Goal: Information Seeking & Learning: Learn about a topic

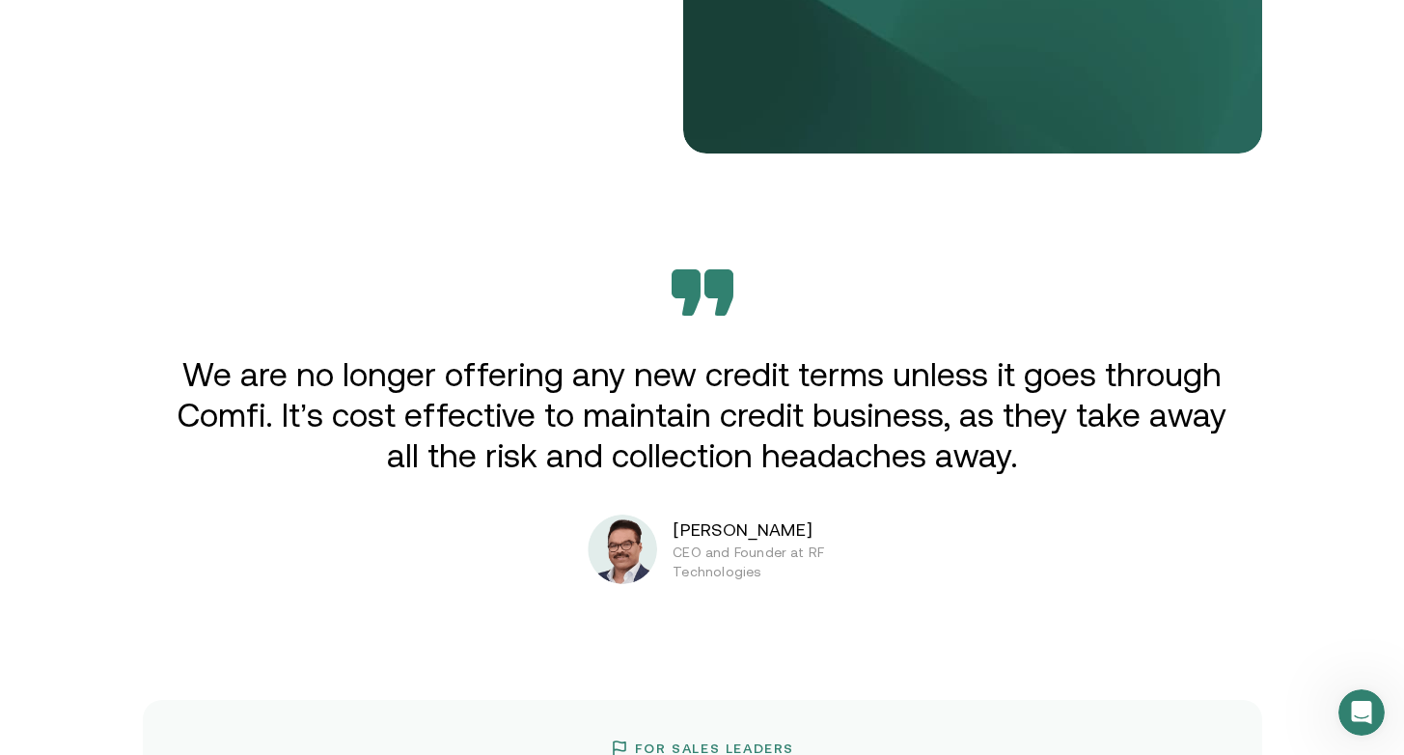
scroll to position [3045, 0]
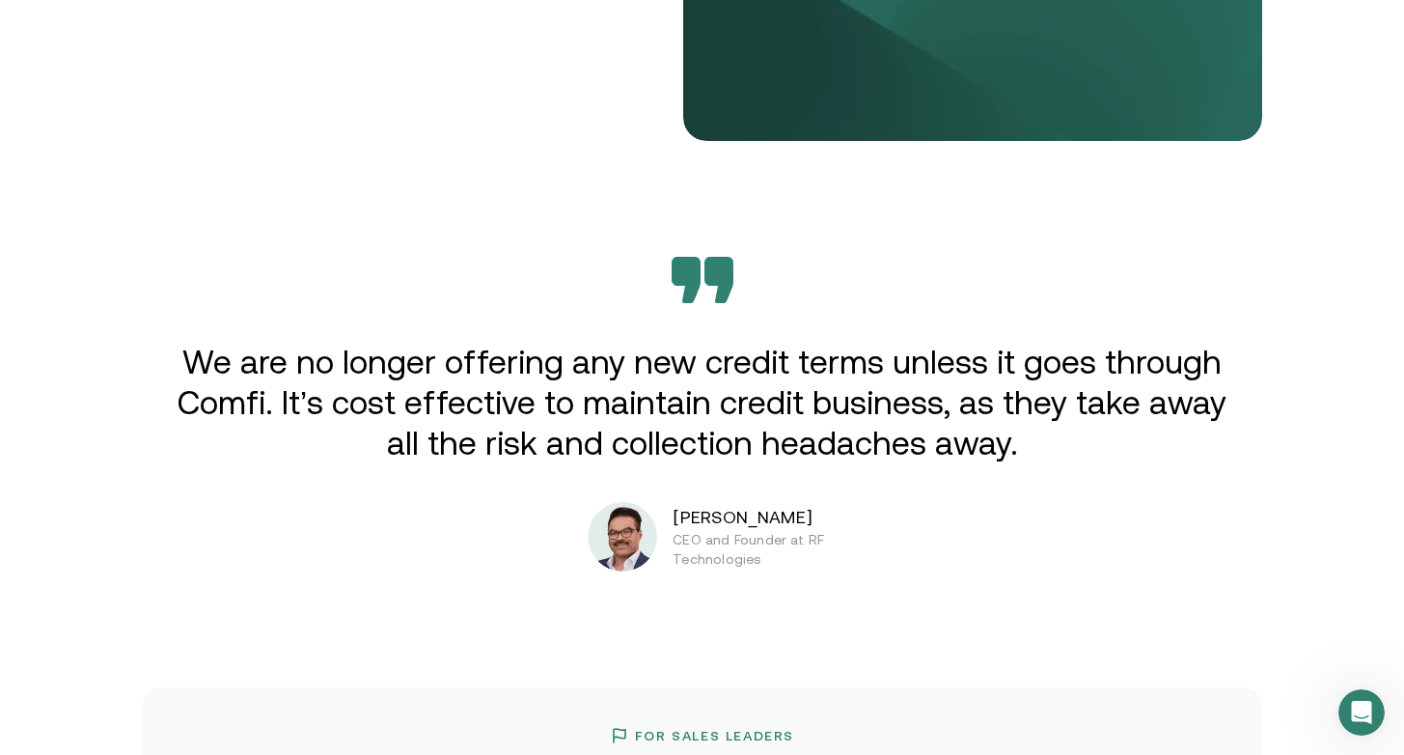
click at [637, 380] on p "We are no longer offering any new credit terms unless it goes through Comfi. It…" at bounding box center [703, 403] width 1064 height 122
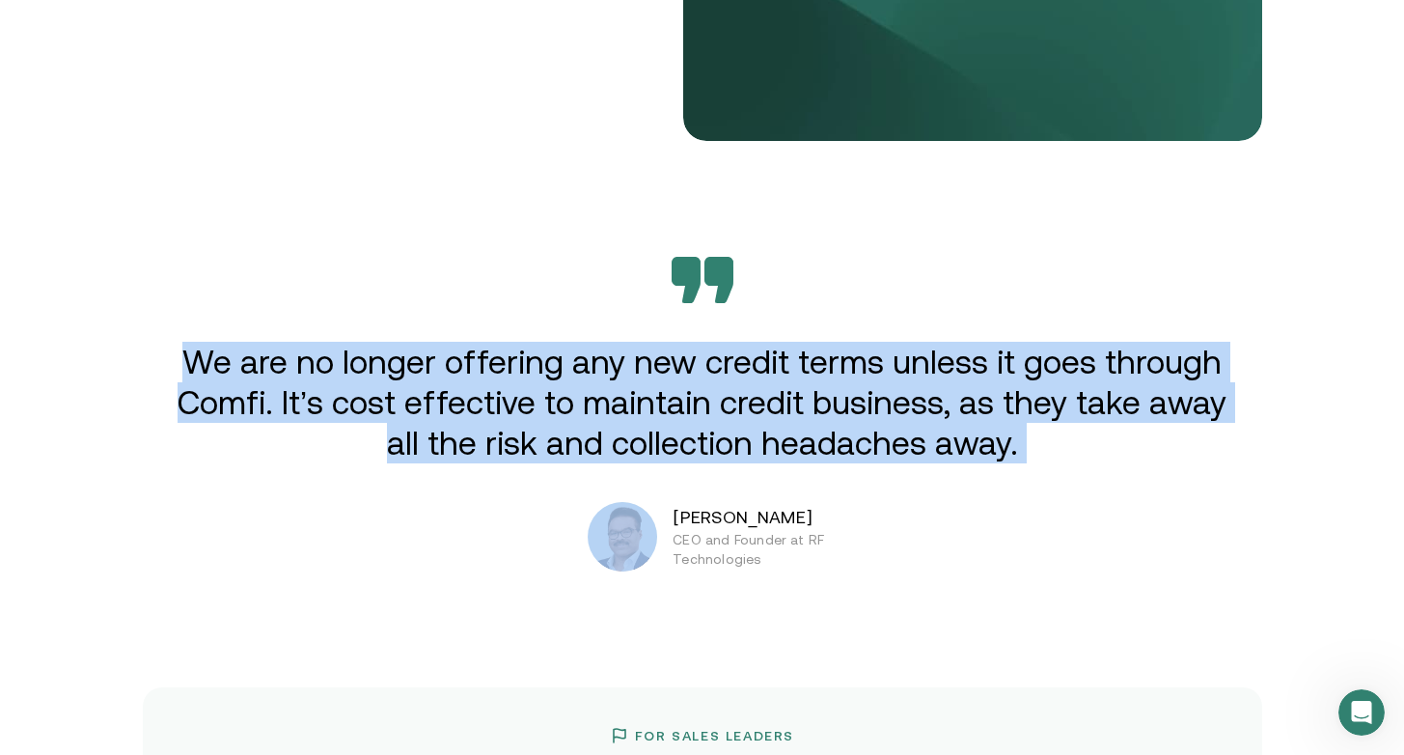
click at [637, 380] on p "We are no longer offering any new credit terms unless it goes through Comfi. It…" at bounding box center [703, 403] width 1064 height 122
click at [683, 381] on p "We are no longer offering any new credit terms unless it goes through Comfi. It…" at bounding box center [703, 403] width 1064 height 122
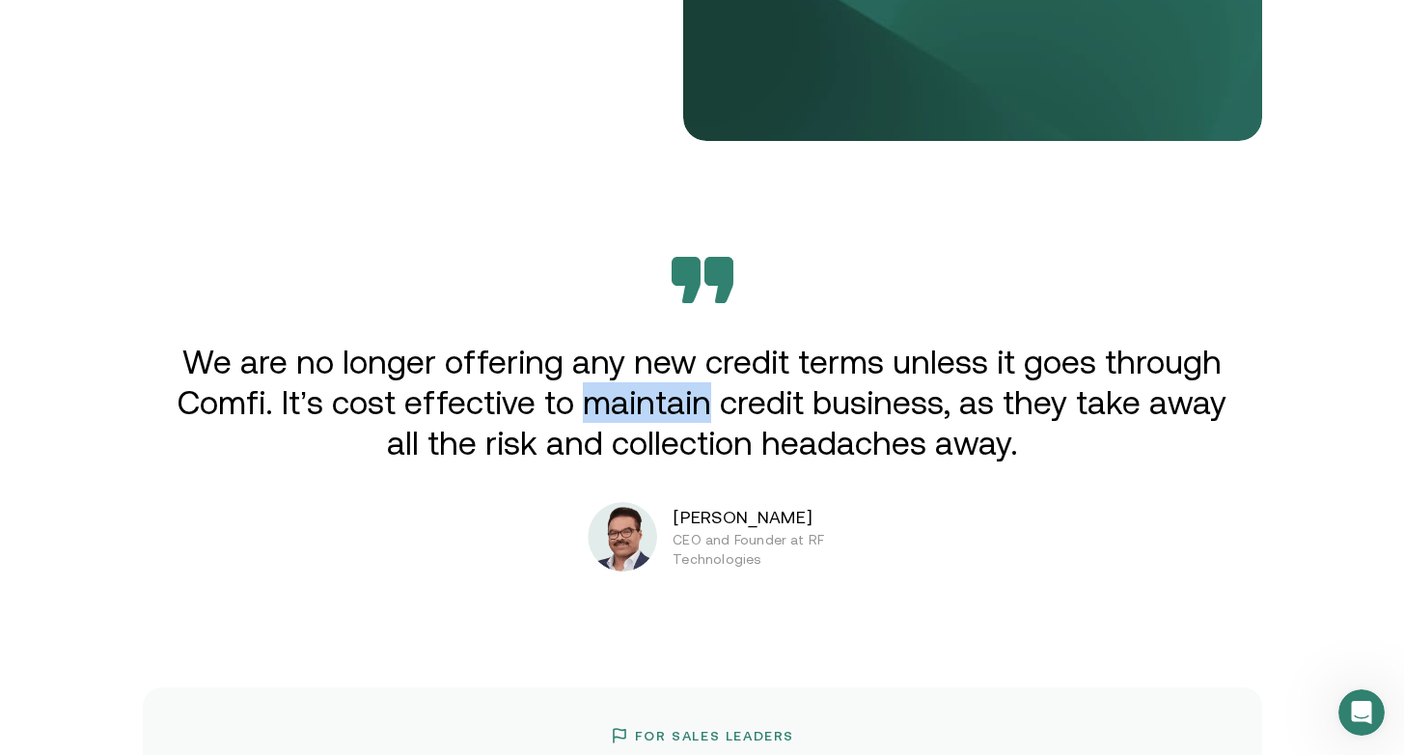
click at [683, 381] on p "We are no longer offering any new credit terms unless it goes through Comfi. It…" at bounding box center [703, 403] width 1064 height 122
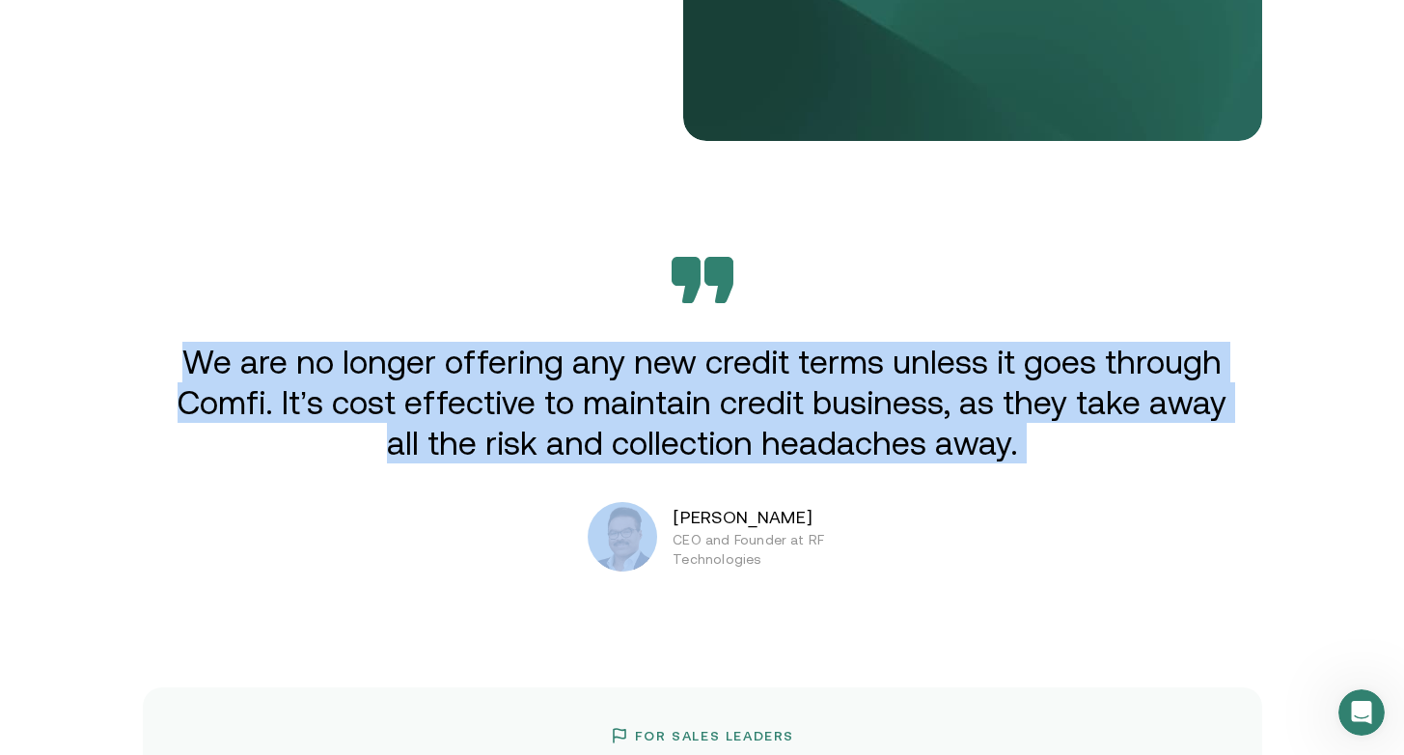
click at [683, 381] on p "We are no longer offering any new credit terms unless it goes through Comfi. It…" at bounding box center [703, 403] width 1064 height 122
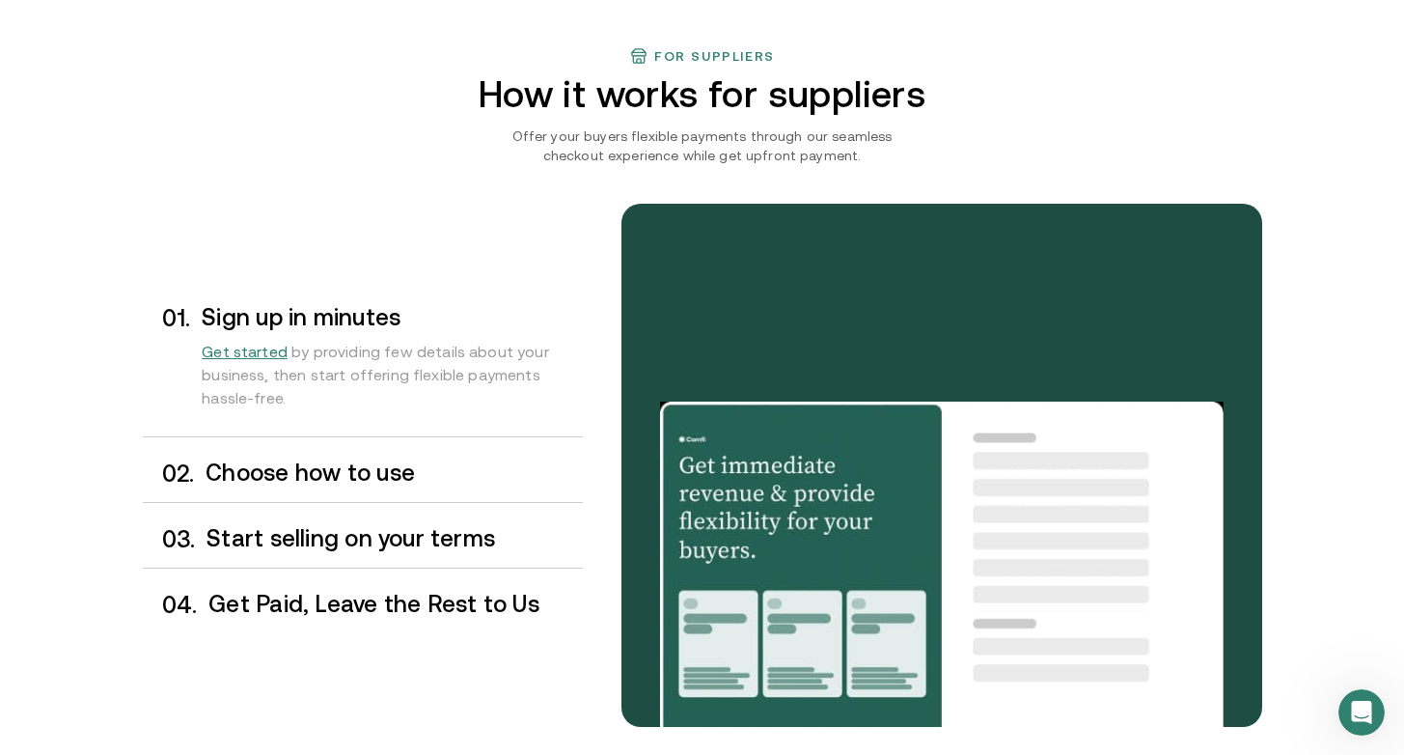
scroll to position [1445, 5]
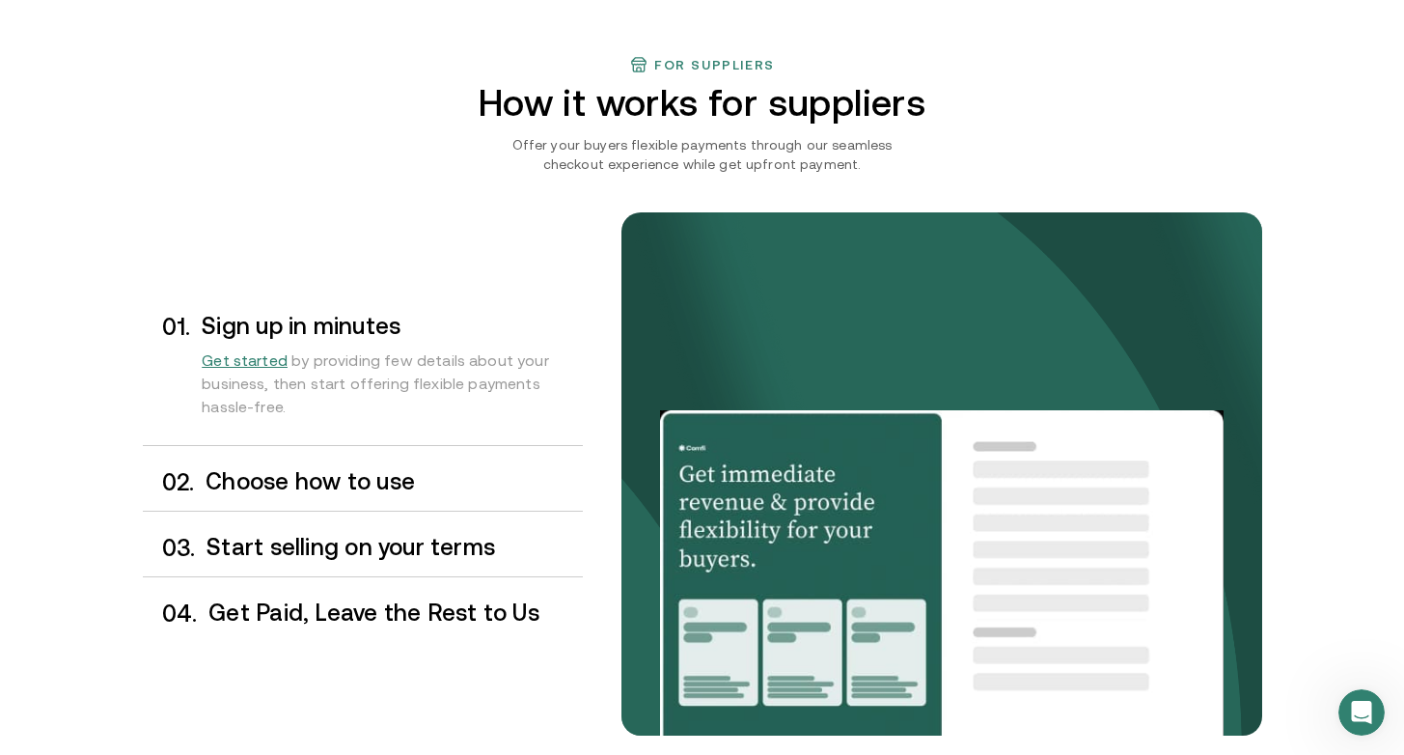
click at [384, 472] on h3 "Choose how to use" at bounding box center [394, 481] width 376 height 25
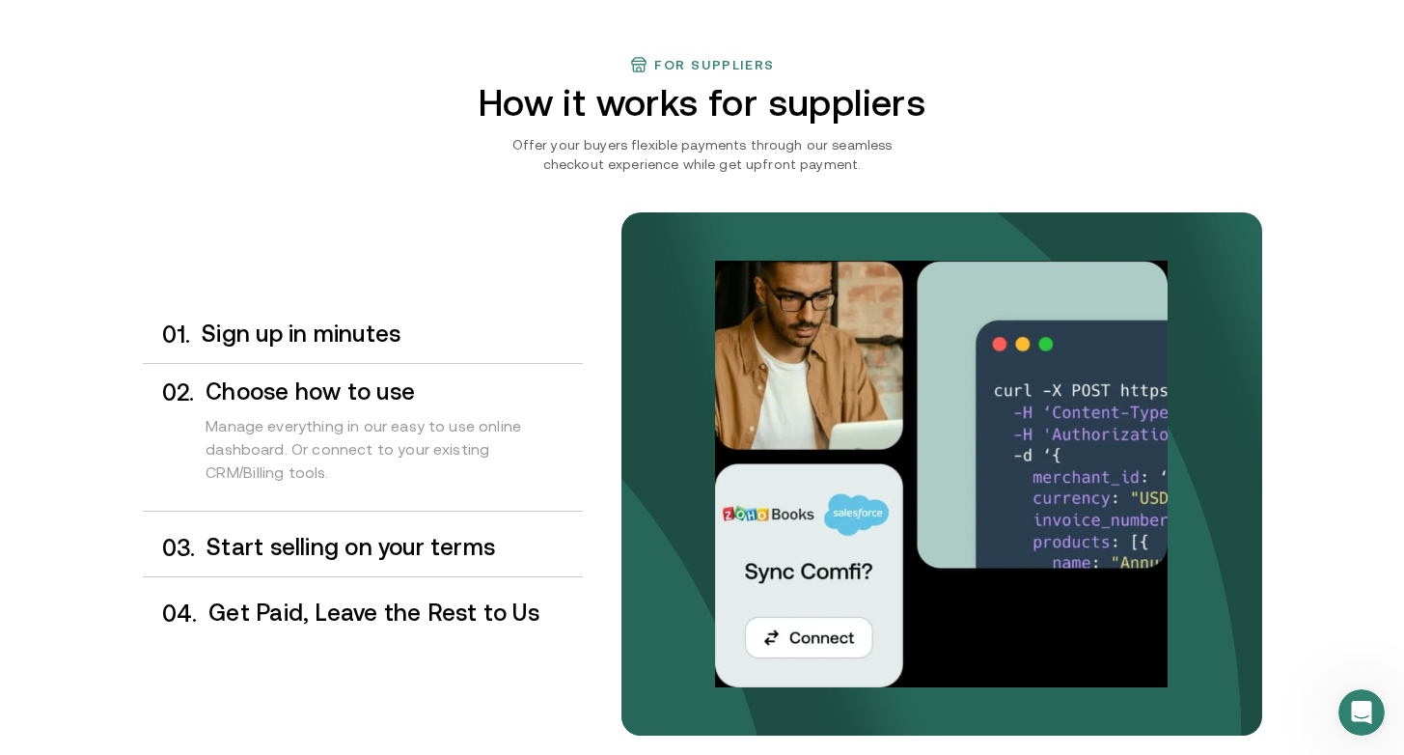
click at [359, 527] on div "0 3 . Start selling on your terms" at bounding box center [363, 547] width 440 height 57
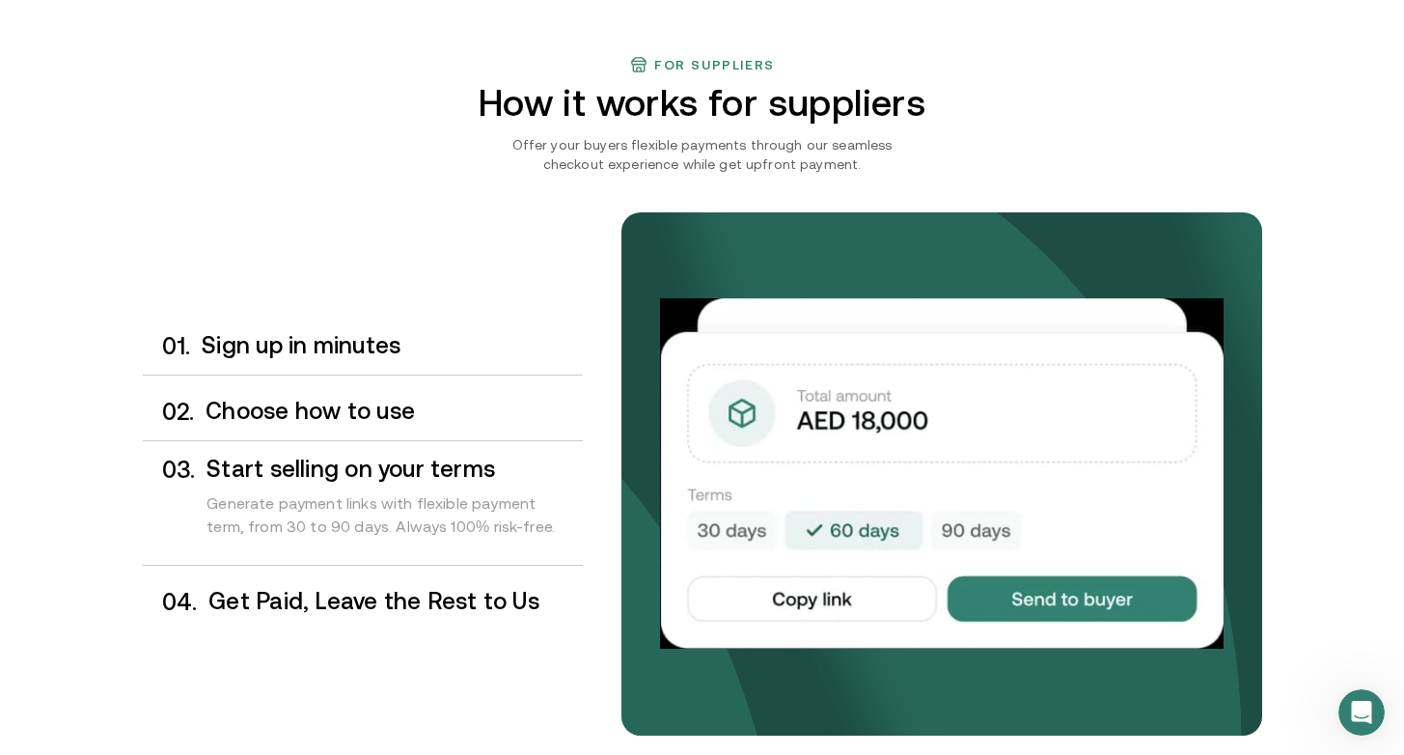
click at [333, 607] on h3 "Get Paid, Leave the Rest to Us" at bounding box center [394, 601] width 373 height 25
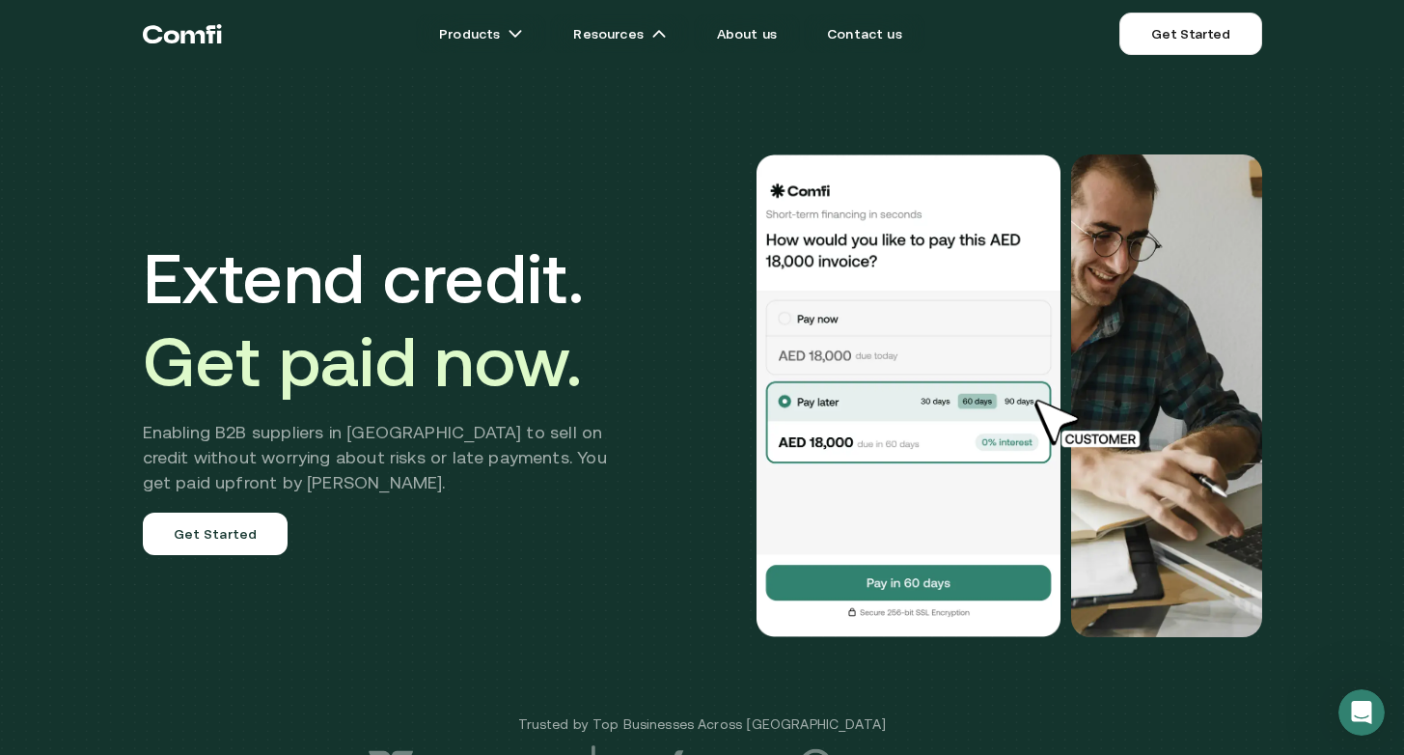
scroll to position [0, 0]
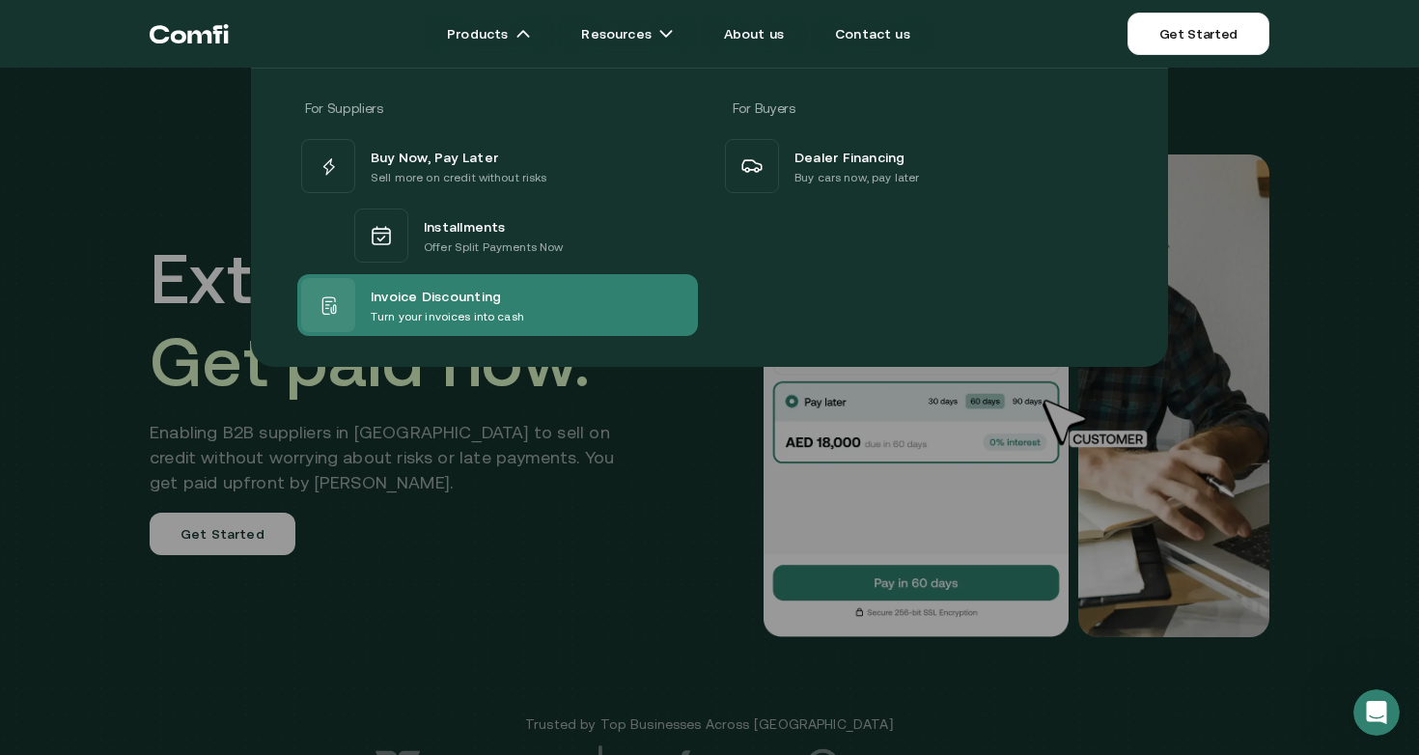
click at [403, 303] on span "Invoice Discounting" at bounding box center [436, 295] width 130 height 23
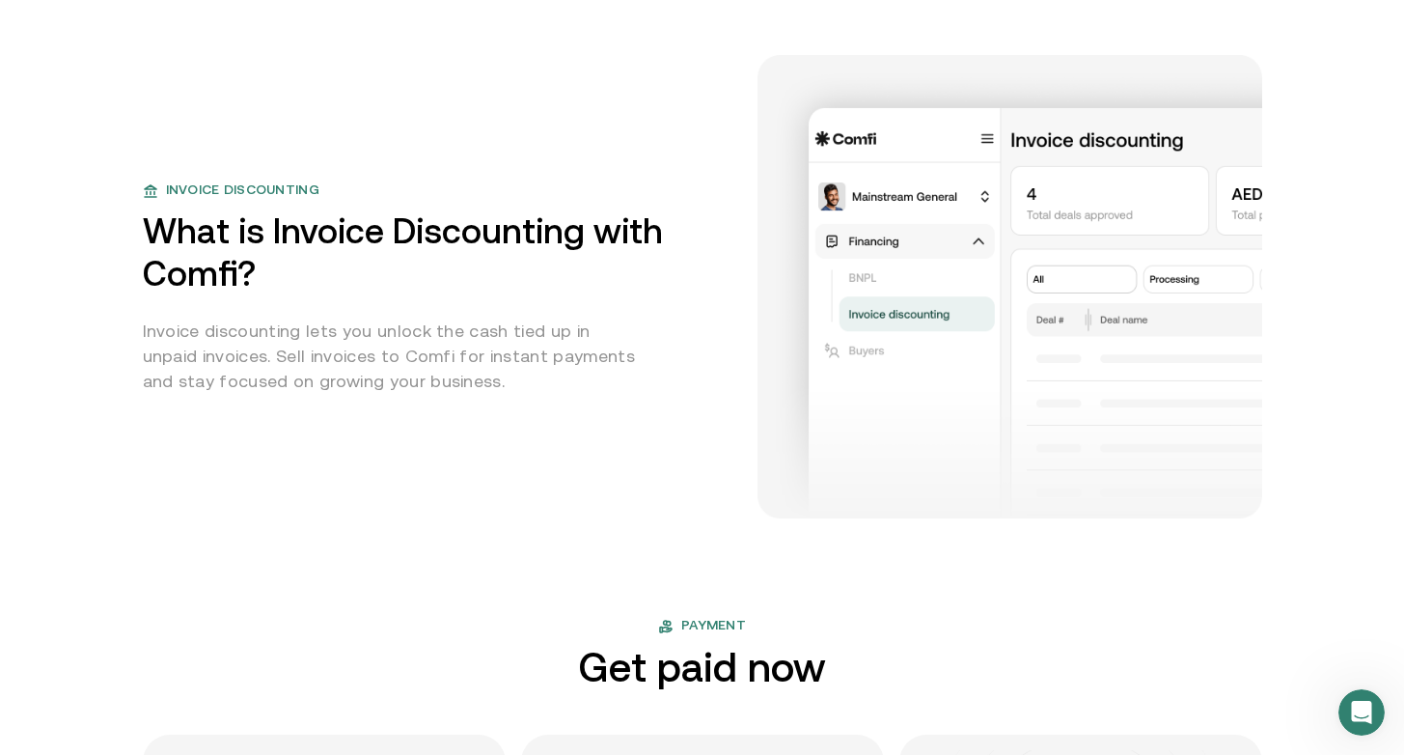
scroll to position [838, 0]
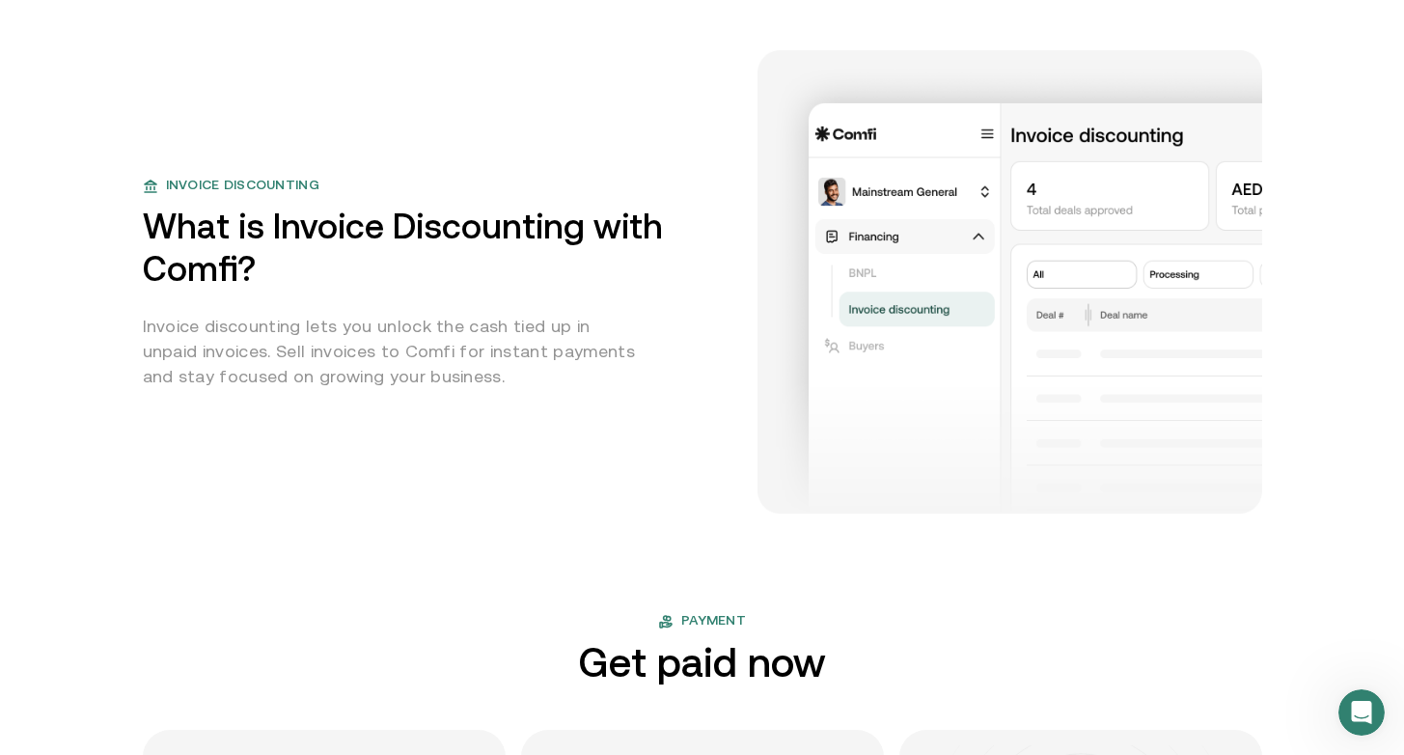
click at [524, 333] on p "Invoice discounting lets you unlock the cash tied up in unpaid invoices. Sell i…" at bounding box center [394, 351] width 503 height 75
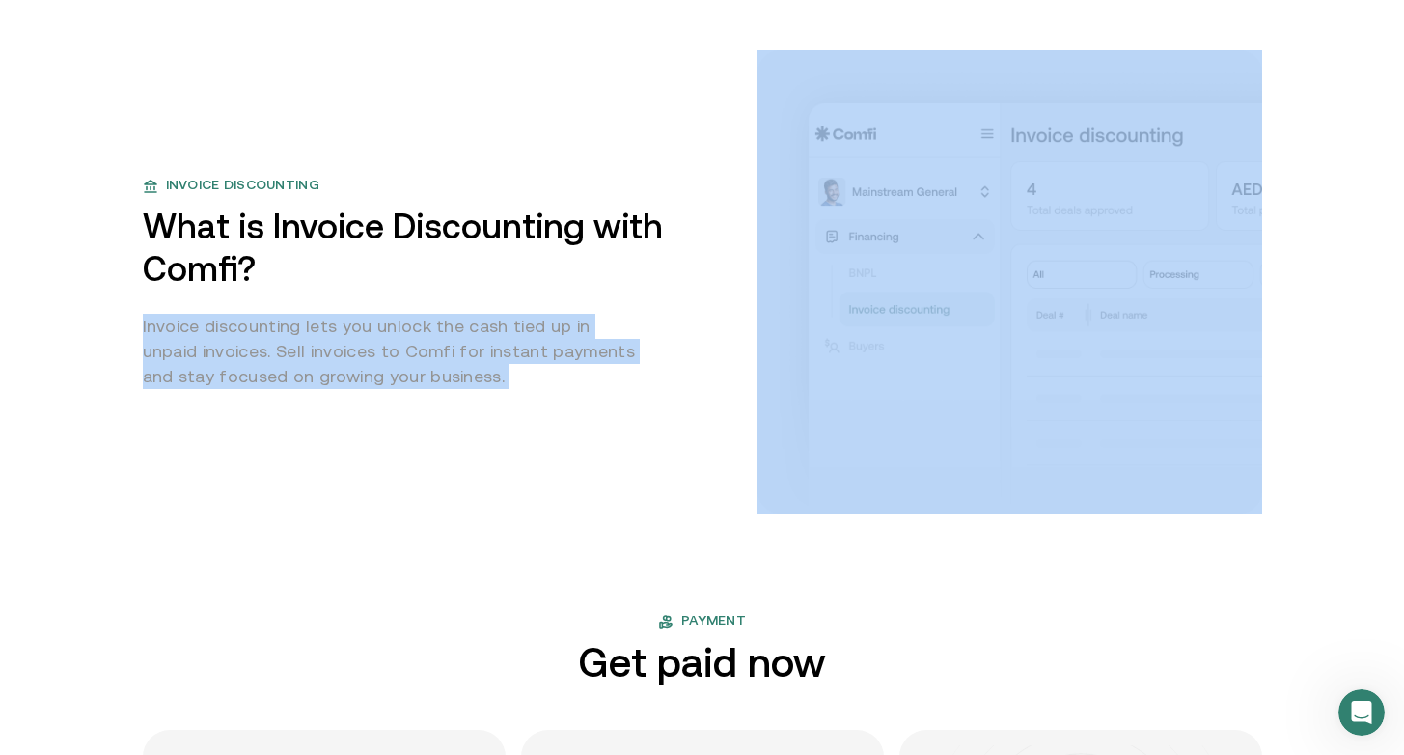
click at [524, 333] on p "Invoice discounting lets you unlock the cash tied up in unpaid invoices. Sell i…" at bounding box center [394, 351] width 503 height 75
click at [519, 356] on p "Invoice discounting lets you unlock the cash tied up in unpaid invoices. Sell i…" at bounding box center [394, 351] width 503 height 75
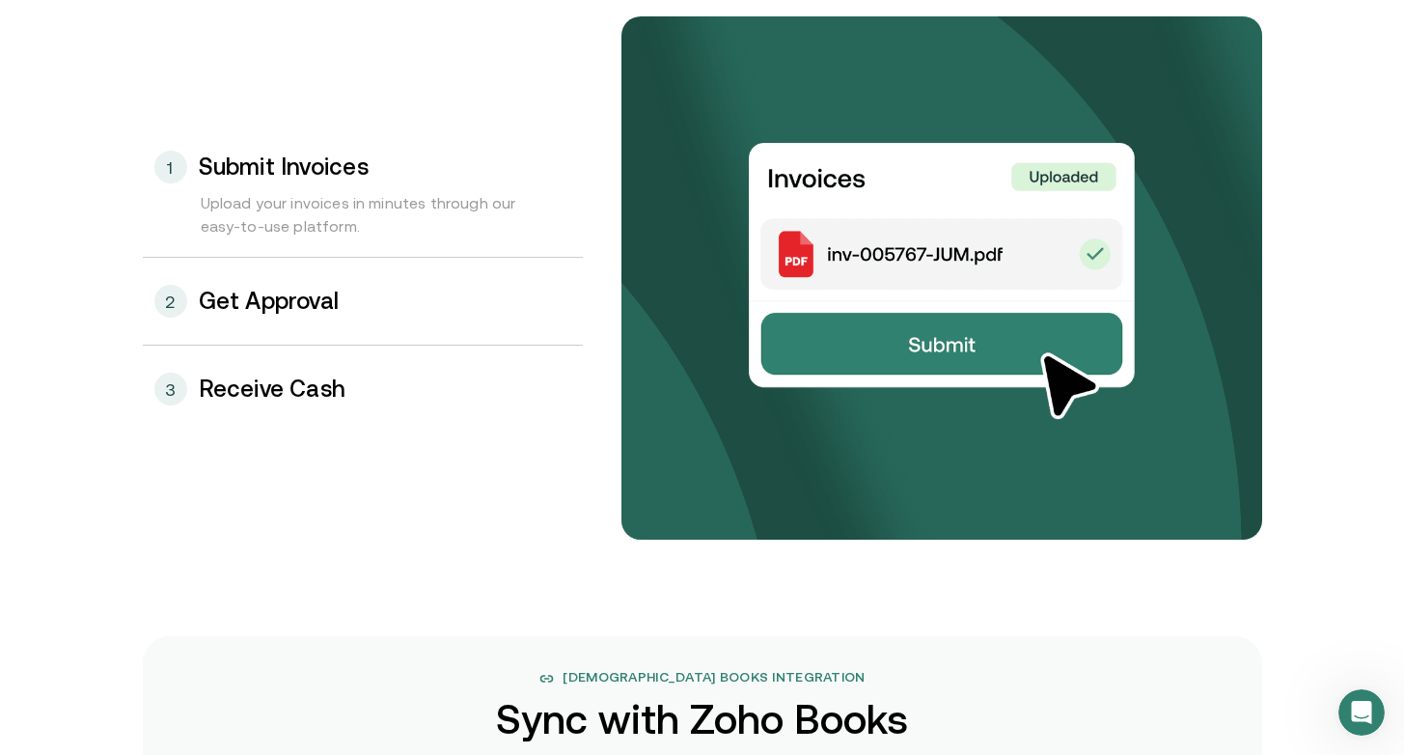
scroll to position [2109, 0]
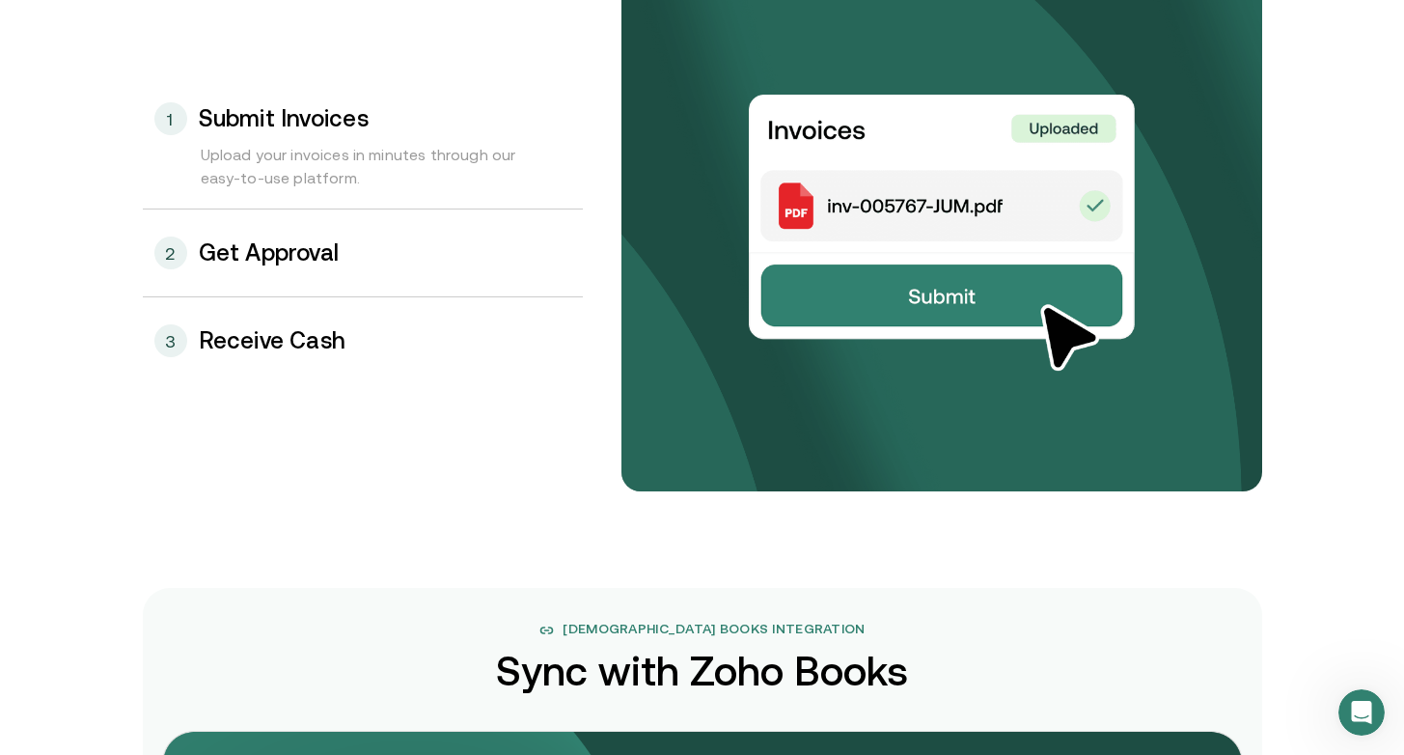
click at [375, 257] on div "2 Get Approval" at bounding box center [363, 252] width 440 height 87
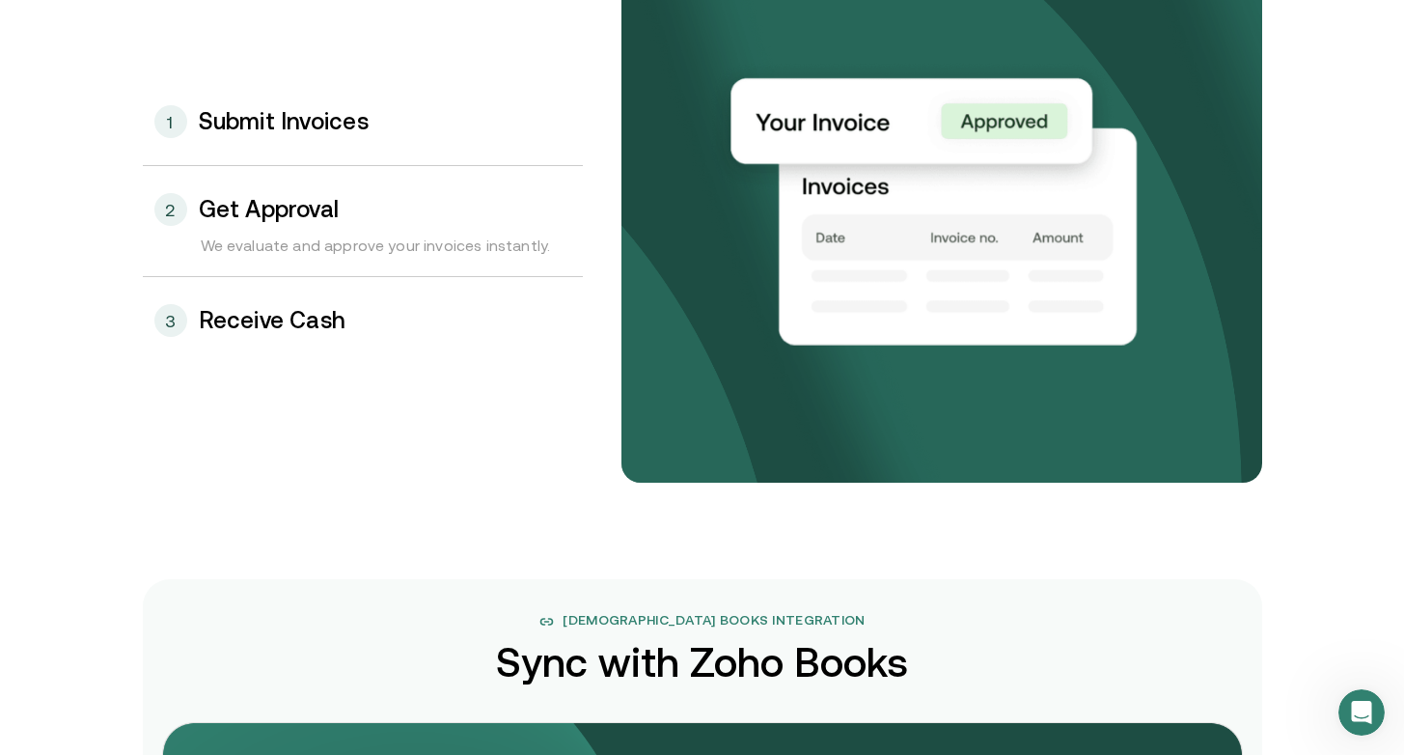
scroll to position [2167, 0]
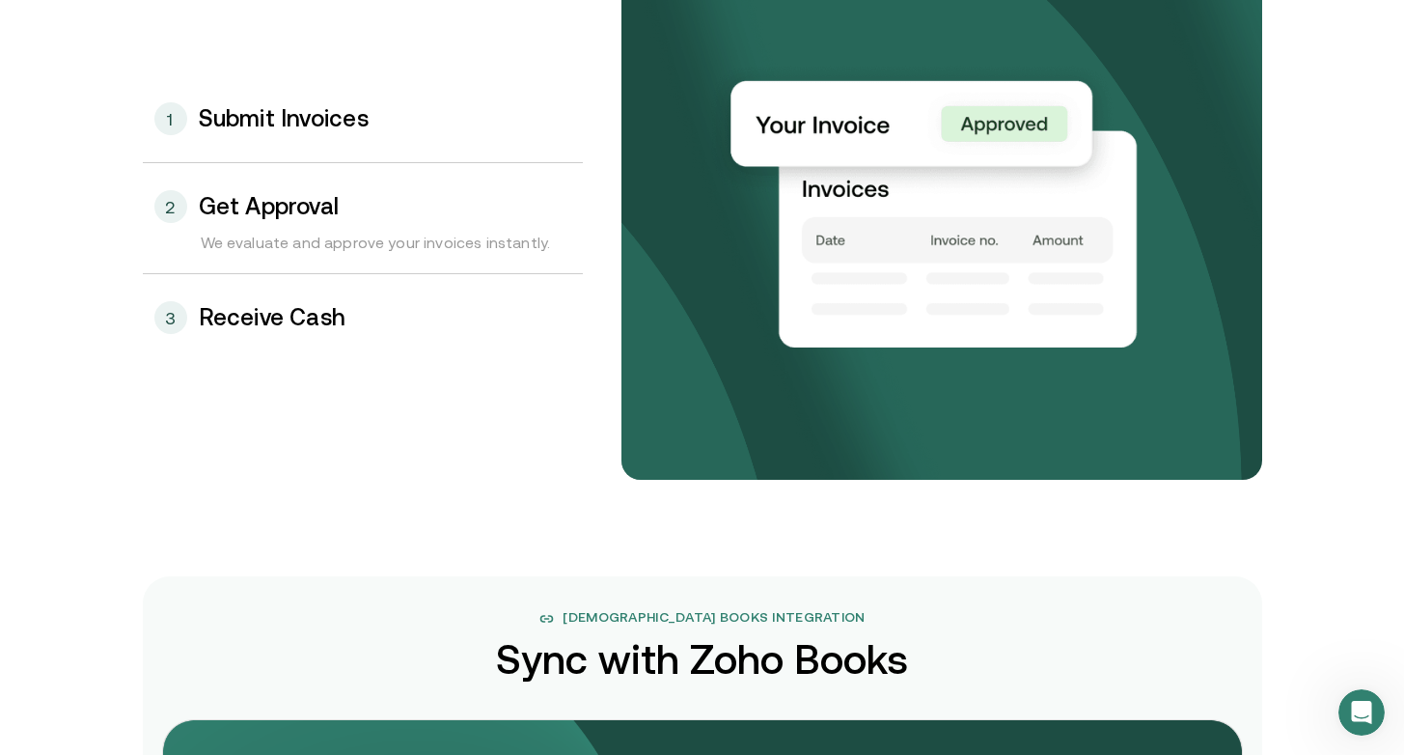
click at [339, 319] on h3 "Receive Cash" at bounding box center [273, 317] width 148 height 25
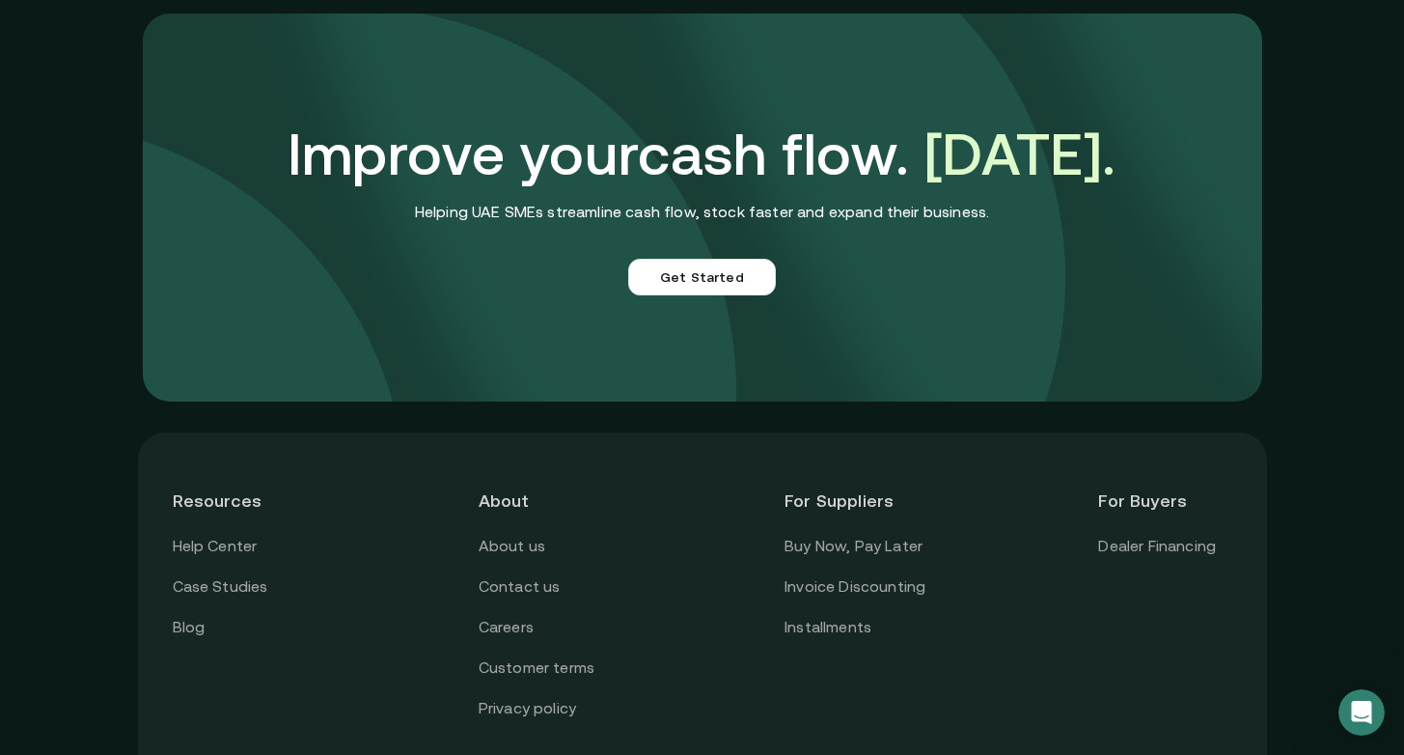
scroll to position [5331, 0]
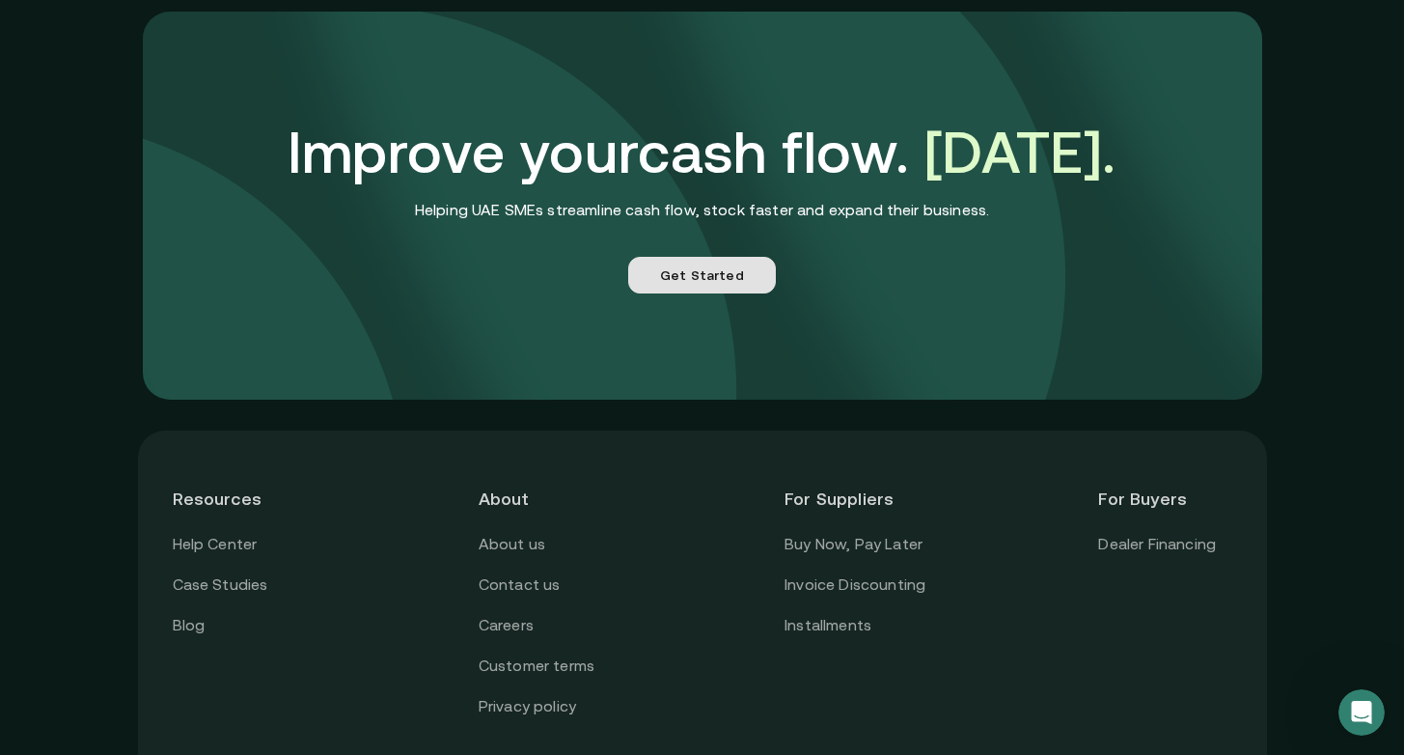
click at [736, 271] on link "Get Started" at bounding box center [702, 275] width 148 height 37
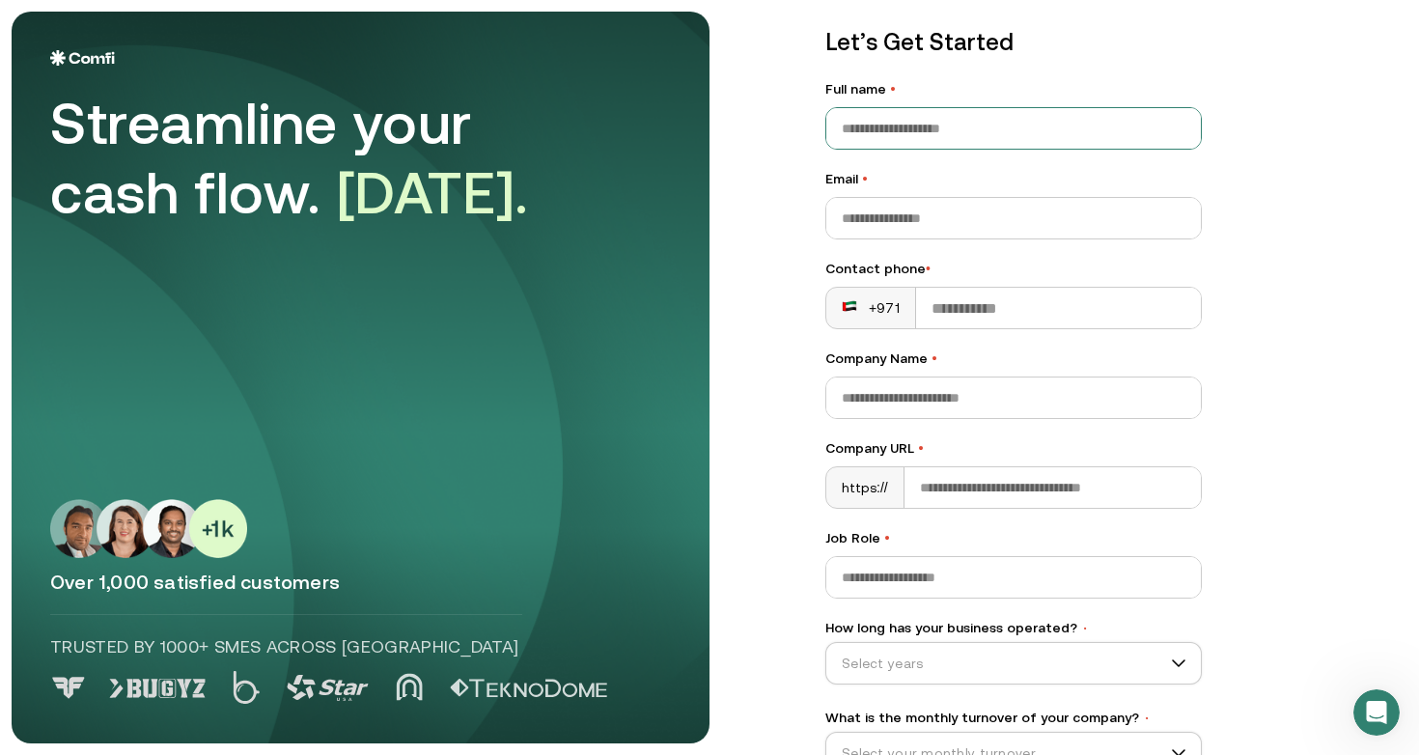
scroll to position [81, 0]
